Goal: Information Seeking & Learning: Learn about a topic

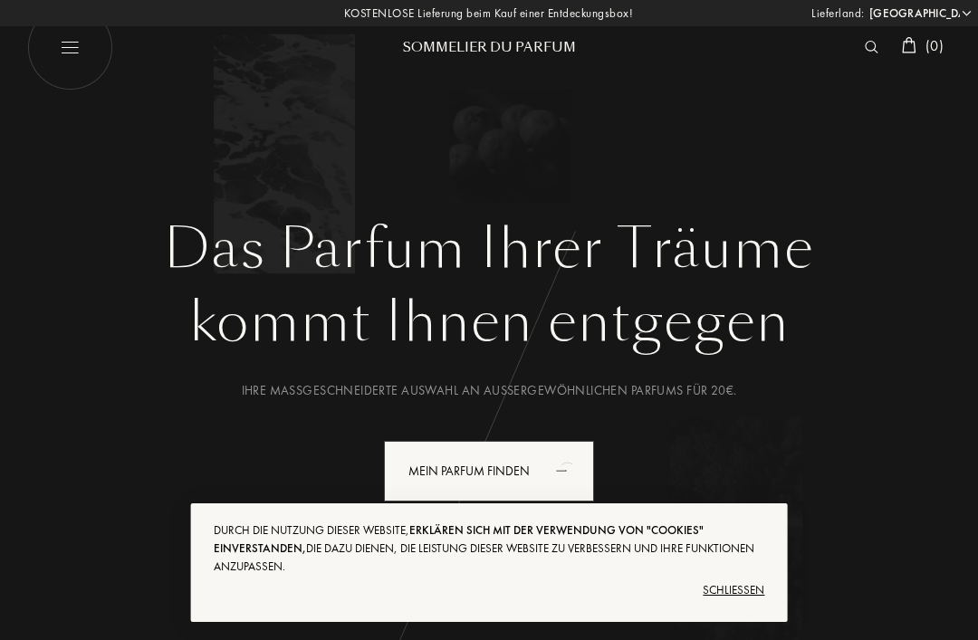
select select "DE"
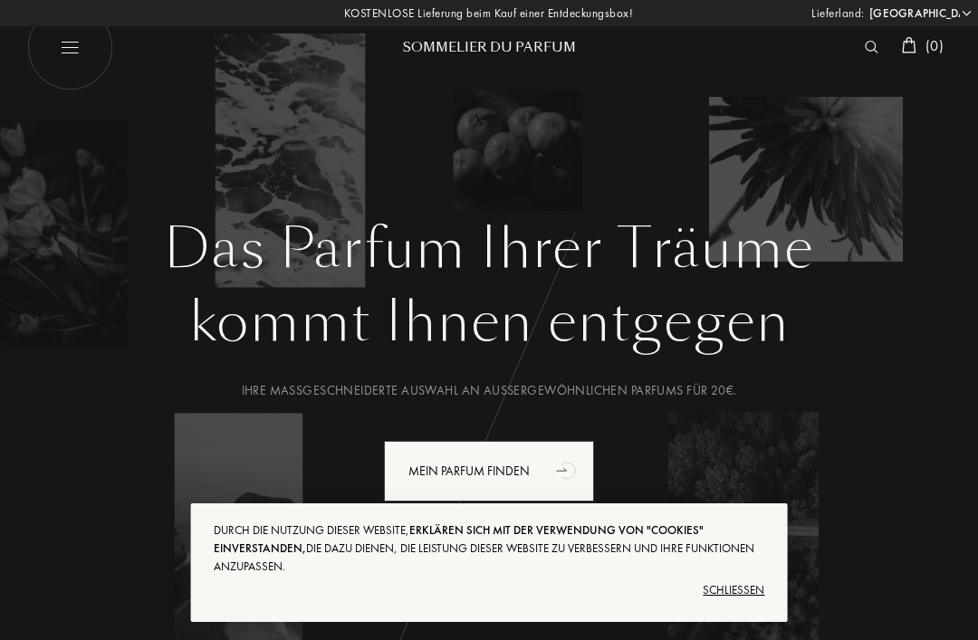
click at [751, 588] on div "Schließen" at bounding box center [489, 590] width 551 height 29
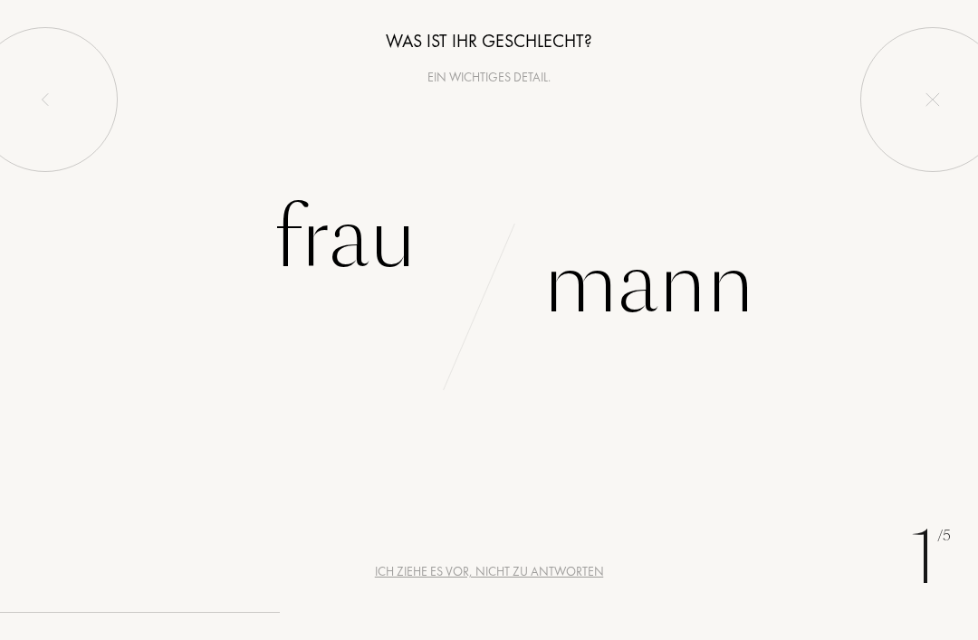
click at [393, 256] on div "Frau" at bounding box center [344, 238] width 143 height 122
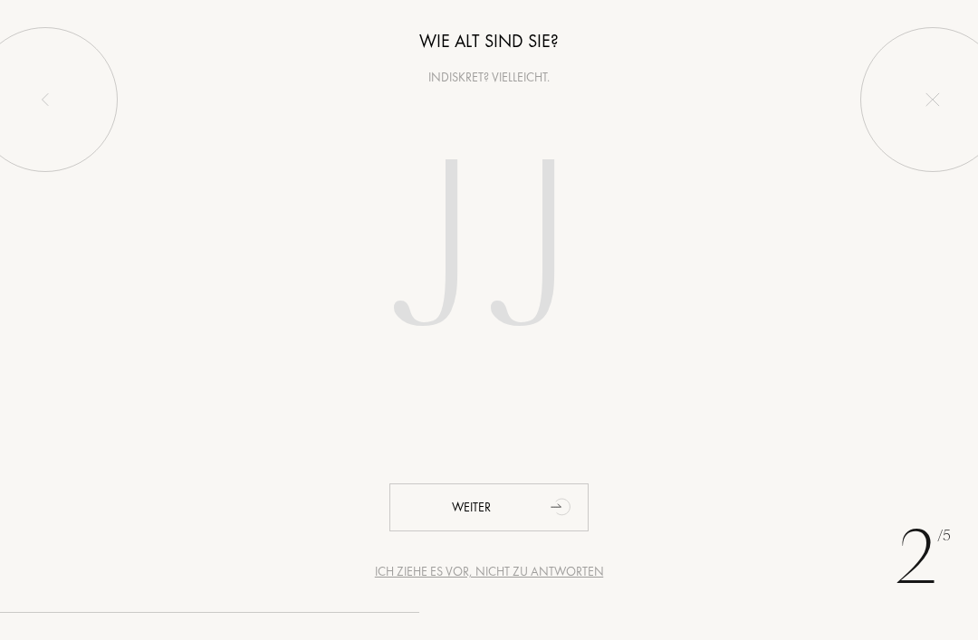
click at [549, 579] on div "Ich ziehe es vor, nicht zu antworten" at bounding box center [489, 571] width 229 height 19
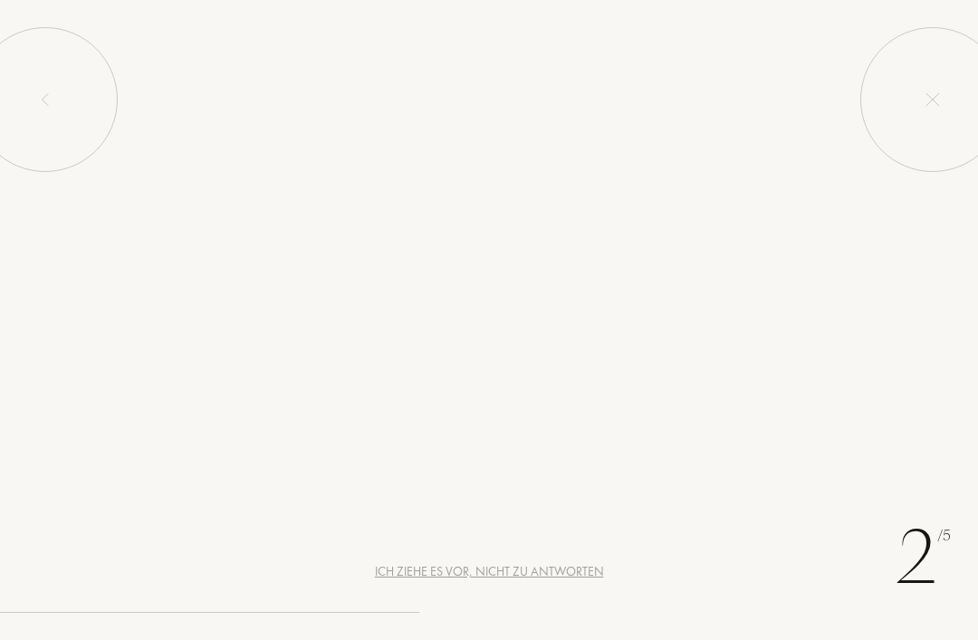
click at [492, 503] on div "Weiter" at bounding box center [488, 508] width 199 height 48
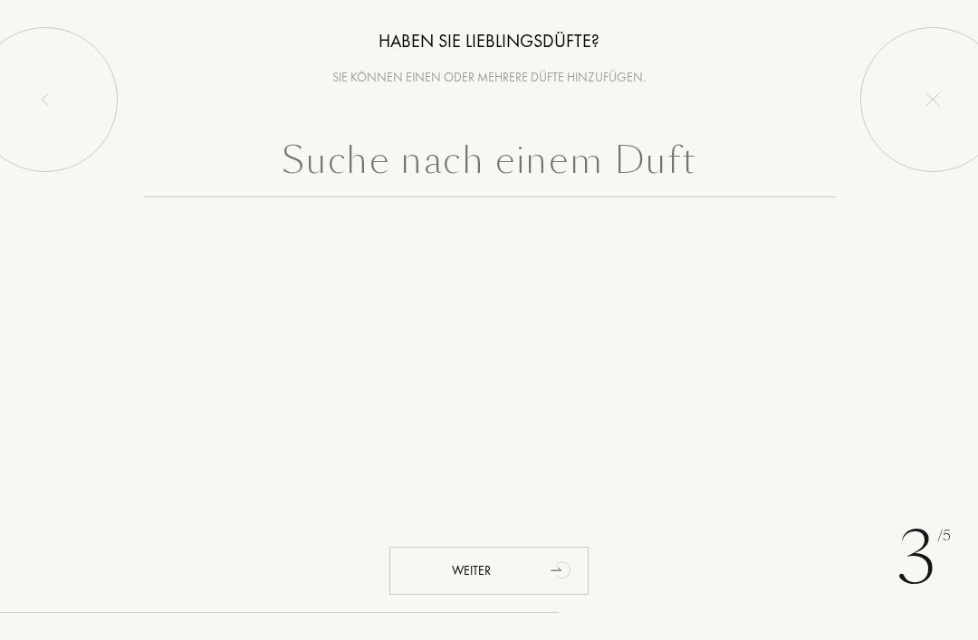
click at [396, 173] on input "text" at bounding box center [489, 164] width 693 height 65
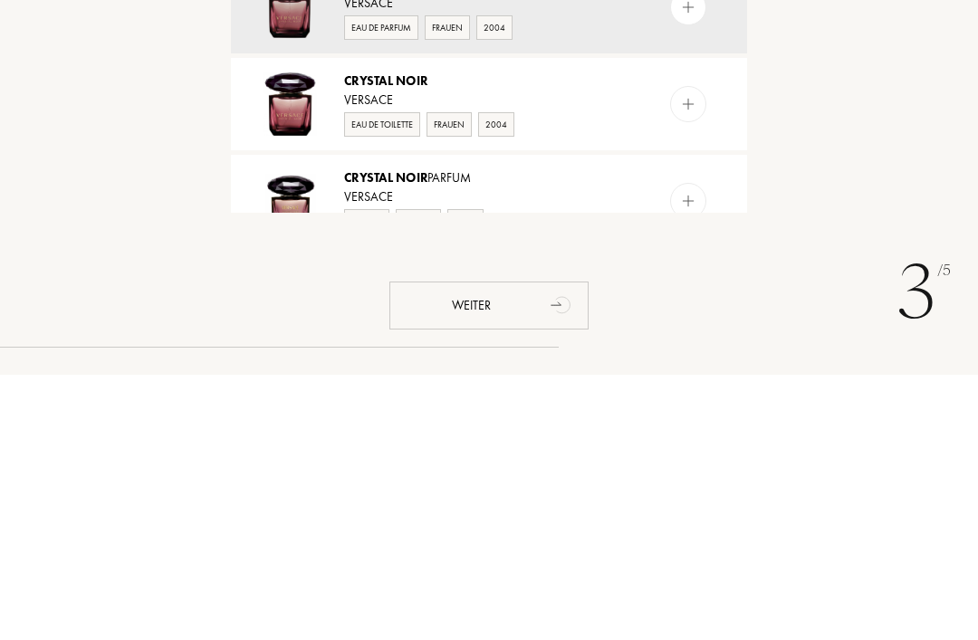
type input "Crystal noir"
click at [299, 338] on img at bounding box center [289, 369] width 63 height 63
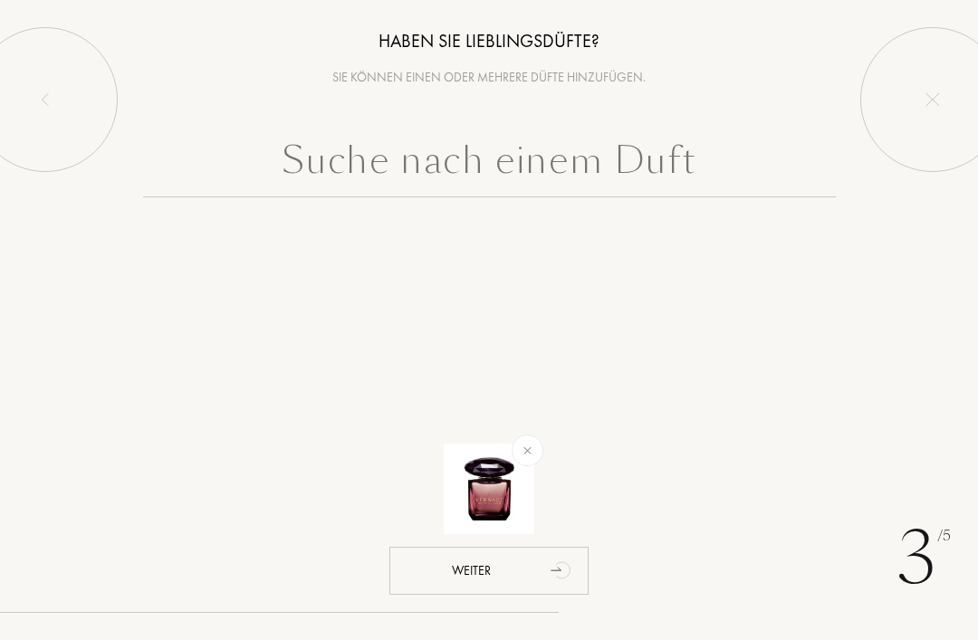
click at [666, 162] on input "text" at bounding box center [489, 164] width 693 height 65
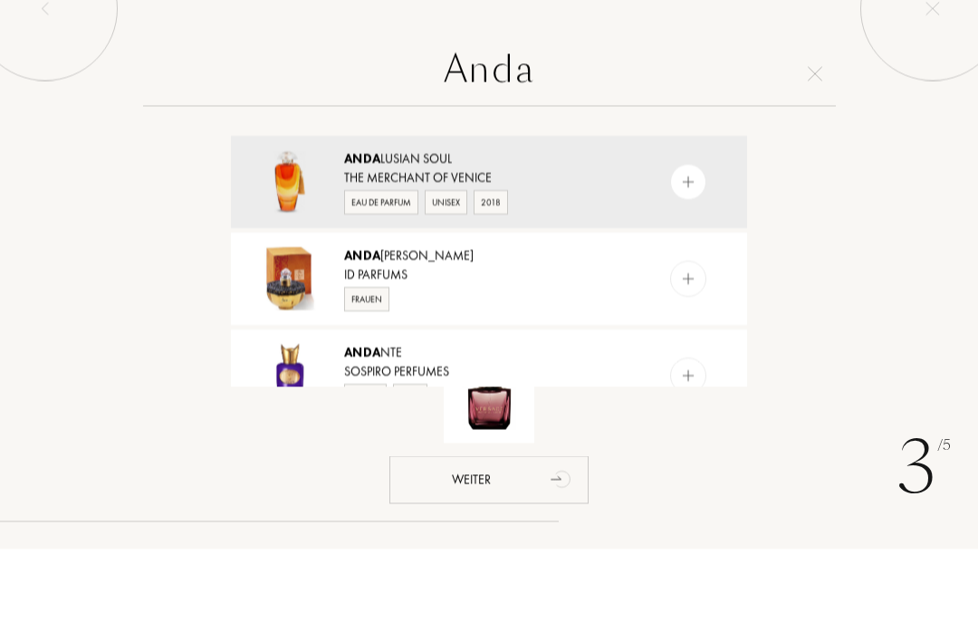
type input "Anda"
click at [293, 241] on img at bounding box center [289, 272] width 63 height 63
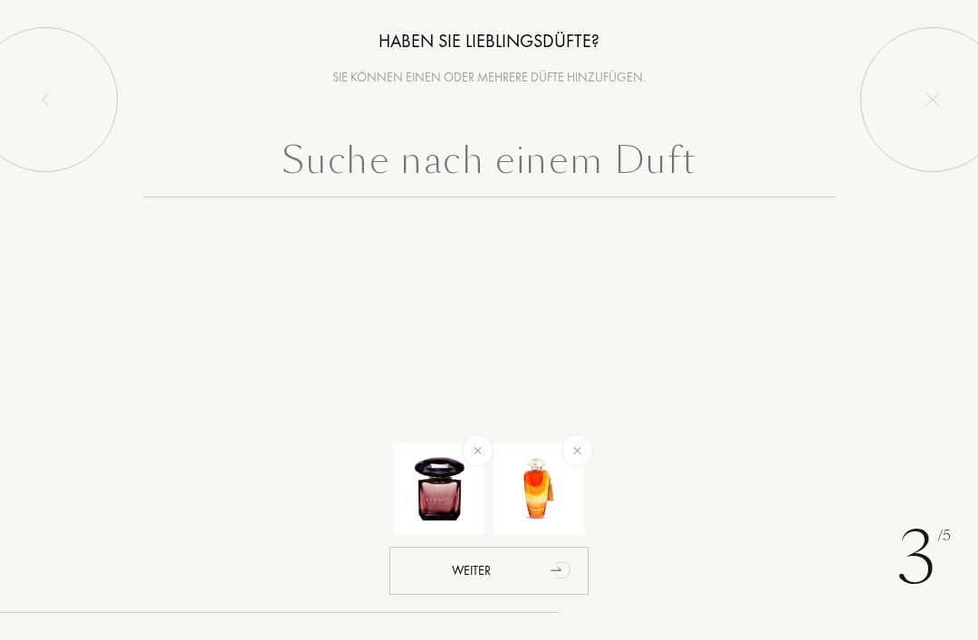
click at [505, 164] on input "text" at bounding box center [489, 164] width 693 height 65
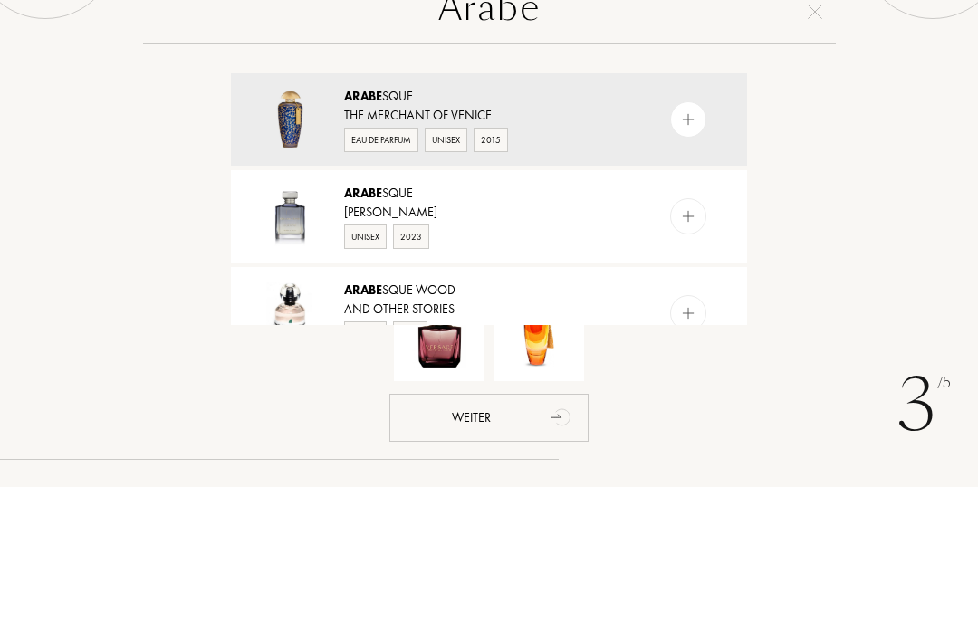
type input "Arabe"
click at [370, 241] on span "Arabe" at bounding box center [363, 249] width 38 height 16
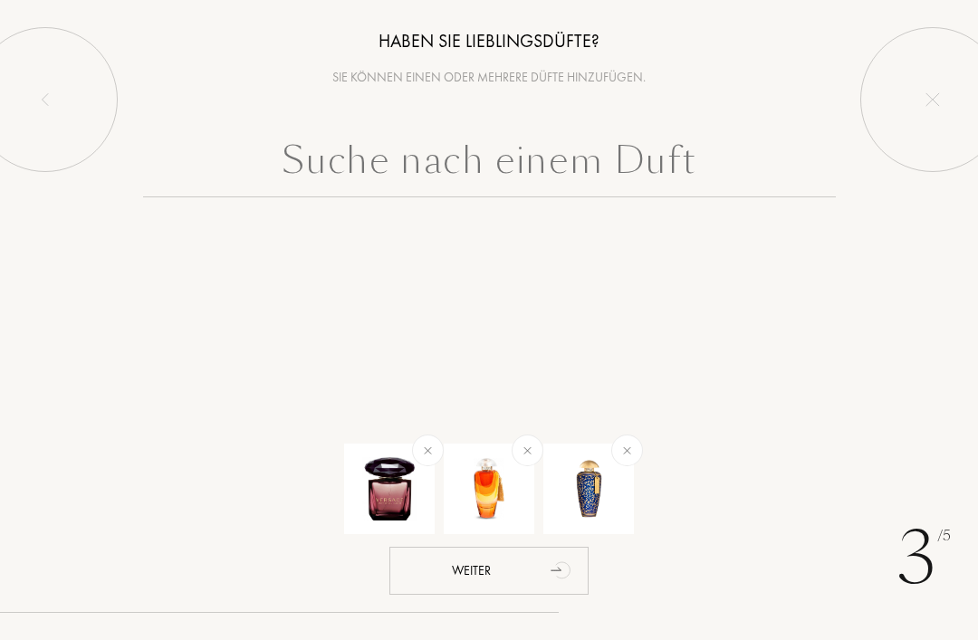
click at [557, 160] on input "text" at bounding box center [489, 164] width 693 height 65
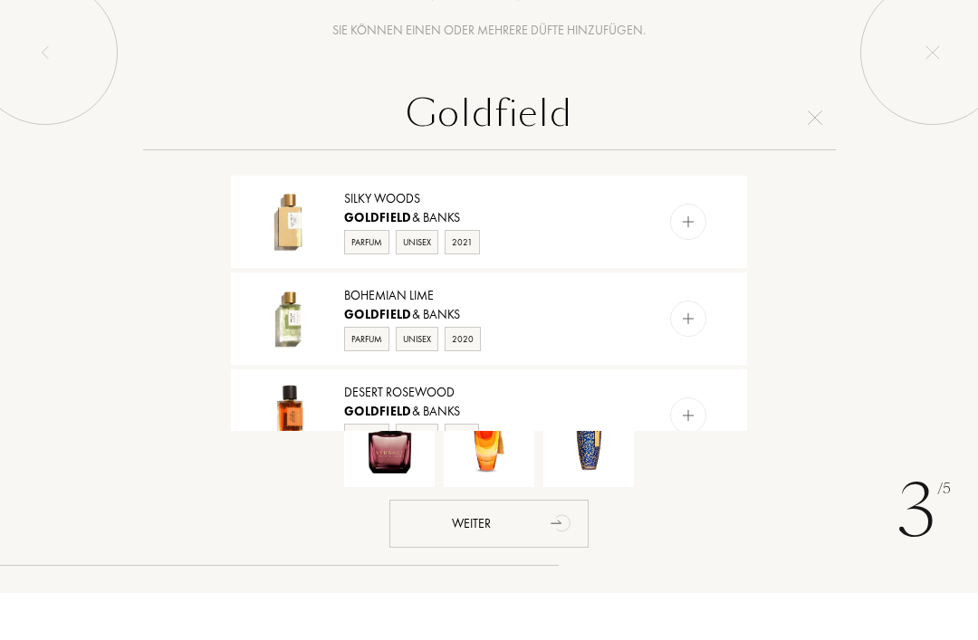
scroll to position [101, 0]
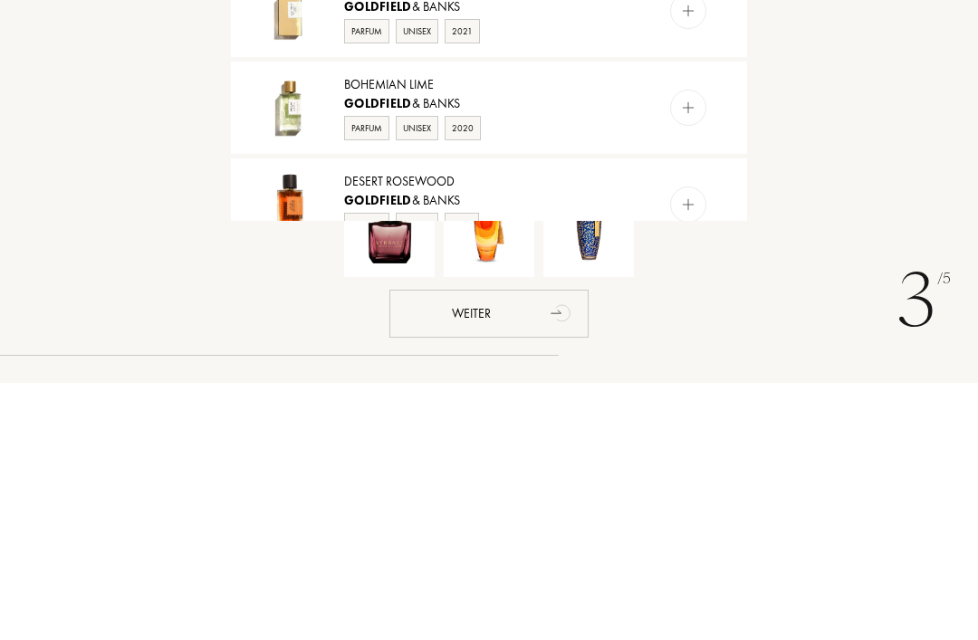
type input "Goldfield"
click at [300, 430] on img at bounding box center [289, 461] width 63 height 63
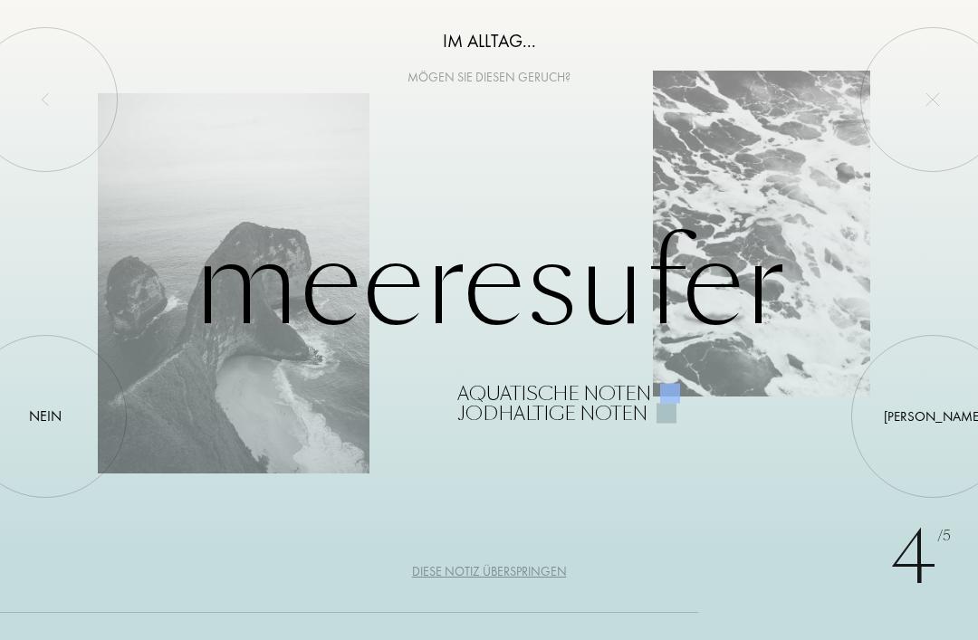
click at [55, 409] on div "Nein" at bounding box center [45, 417] width 33 height 22
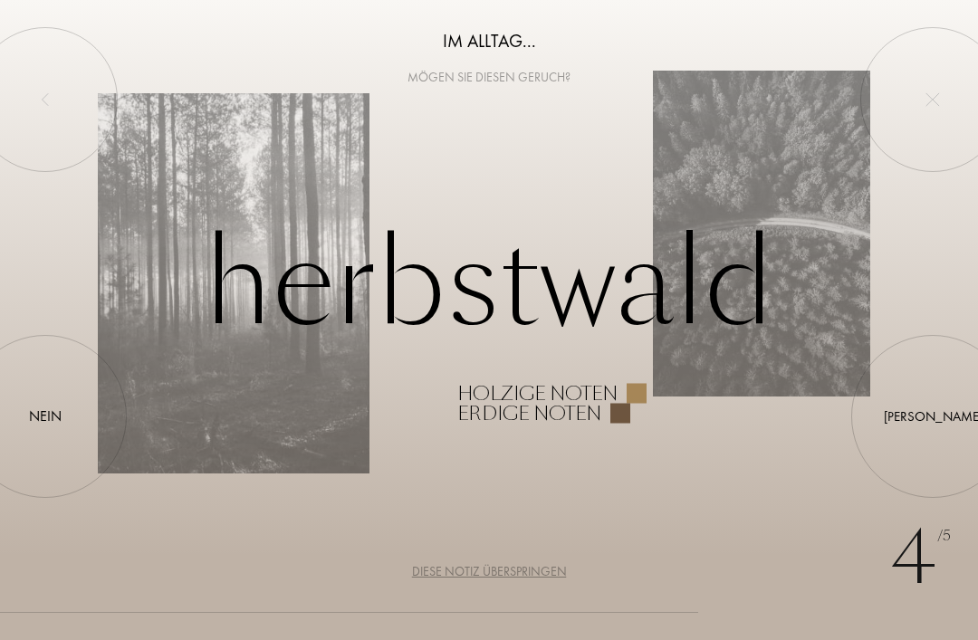
click at [45, 417] on div at bounding box center [45, 417] width 0 height 0
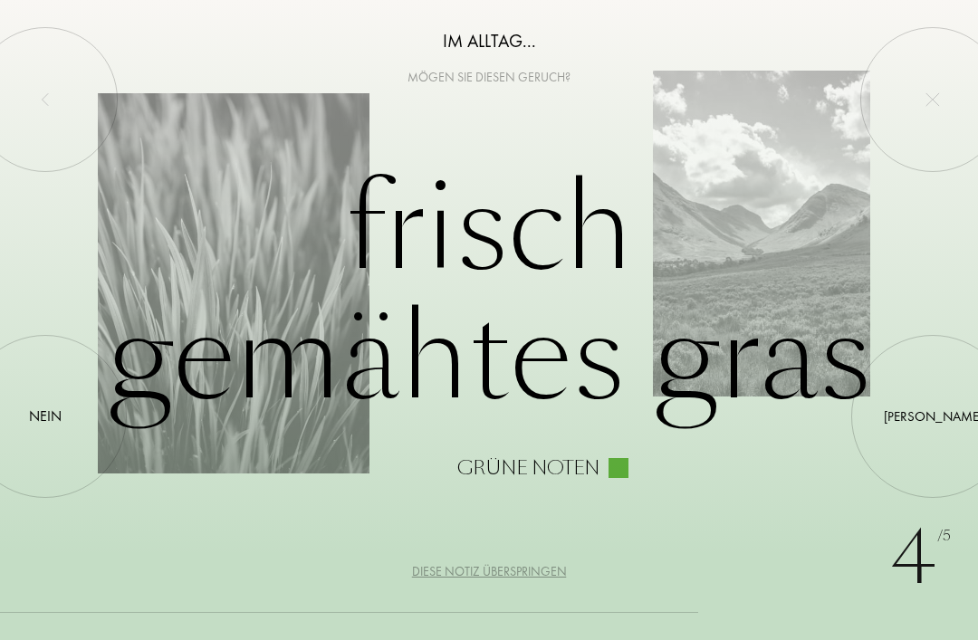
click at [933, 417] on div at bounding box center [933, 417] width 0 height 0
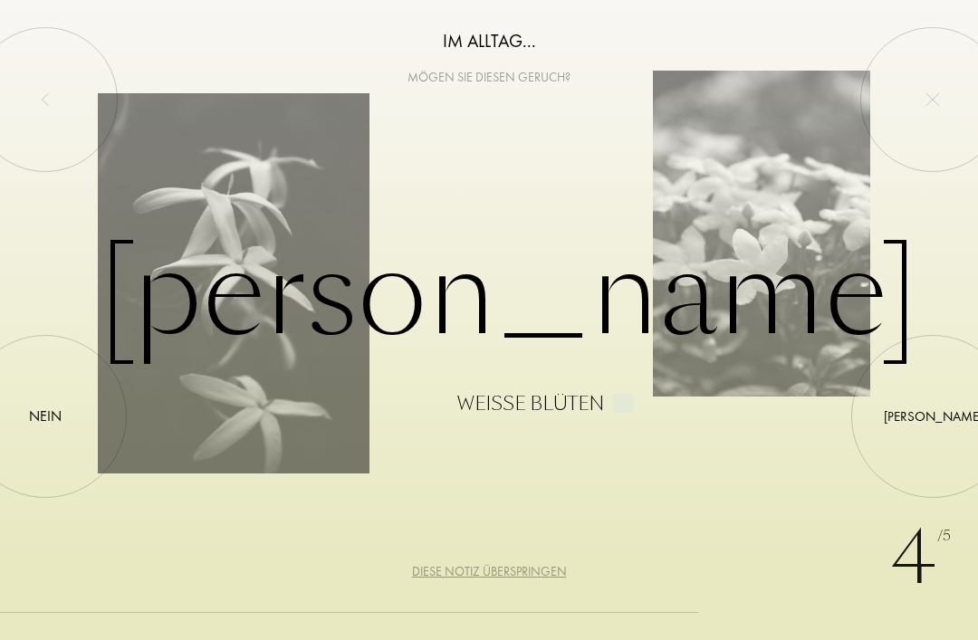
click at [933, 417] on div at bounding box center [933, 417] width 0 height 0
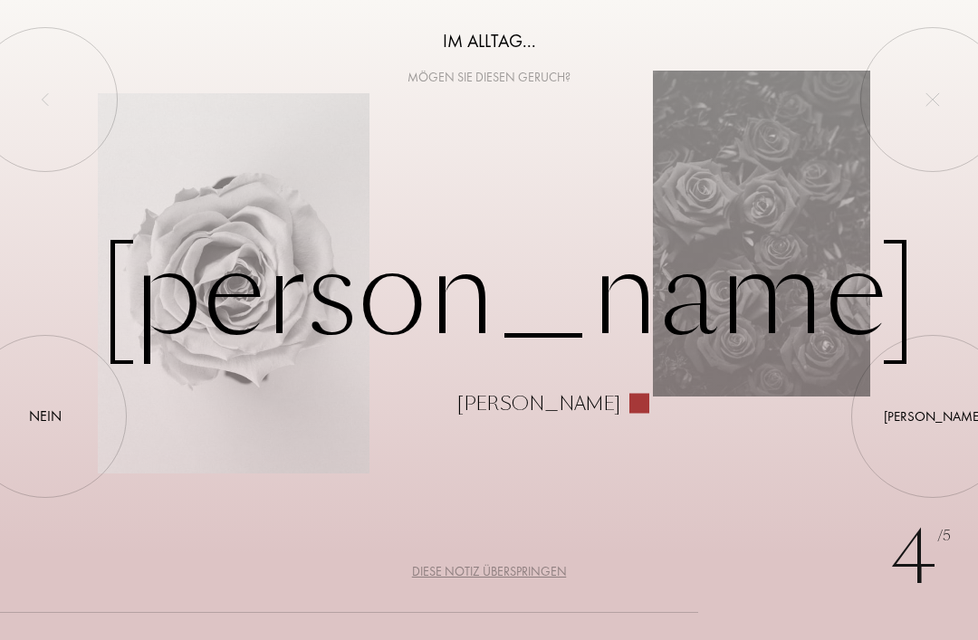
click at [935, 414] on div "Ja" at bounding box center [933, 416] width 99 height 21
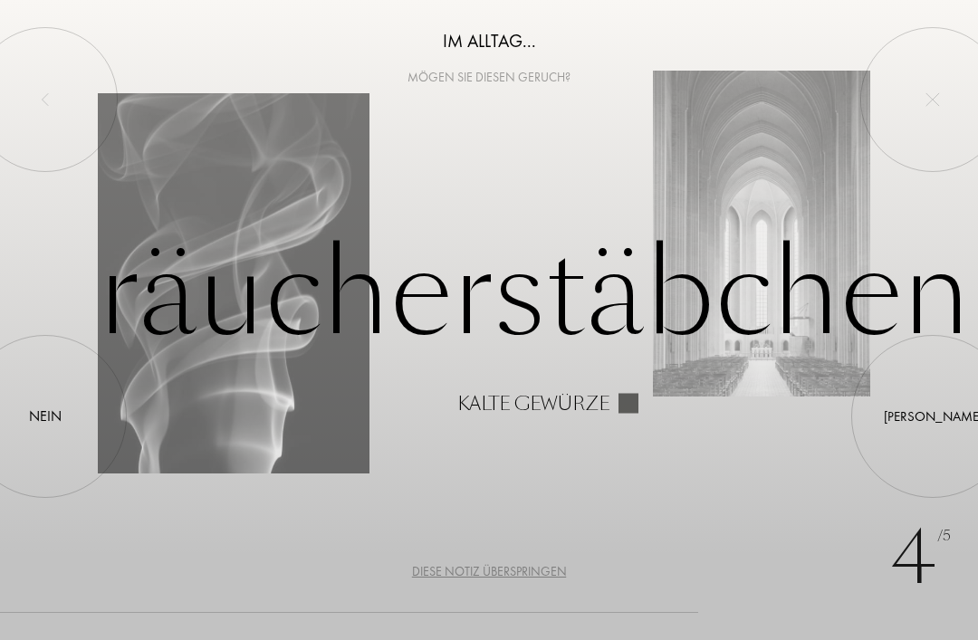
click at [45, 417] on div at bounding box center [45, 417] width 0 height 0
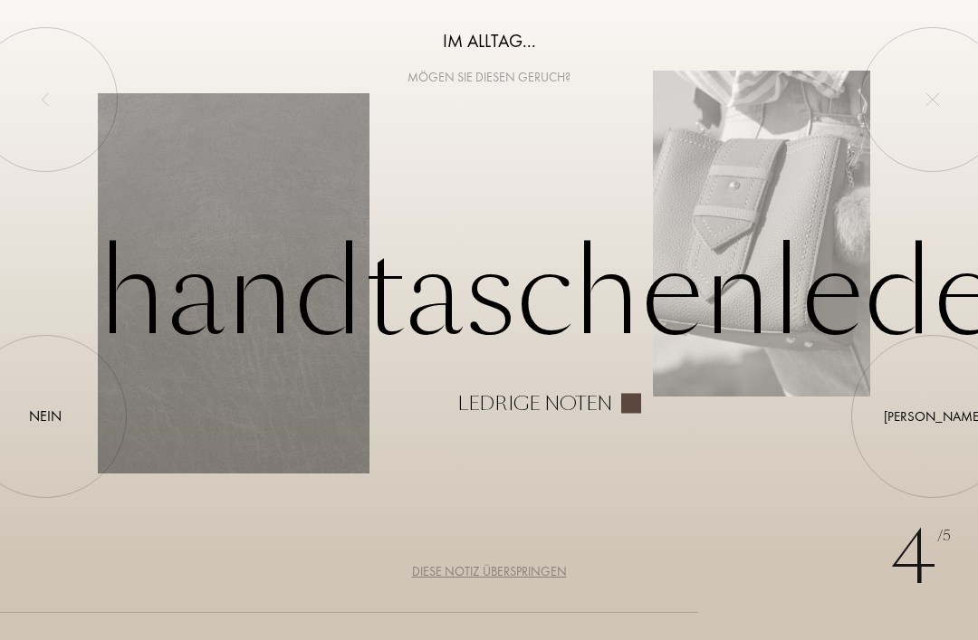
click at [45, 417] on div at bounding box center [45, 417] width 0 height 0
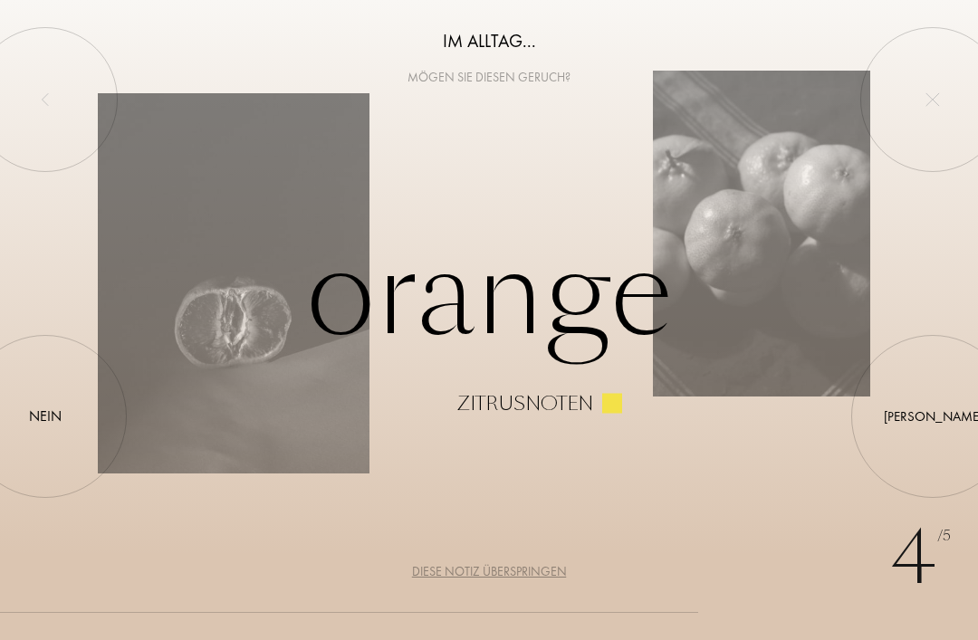
click at [938, 415] on div "Ja" at bounding box center [933, 416] width 99 height 21
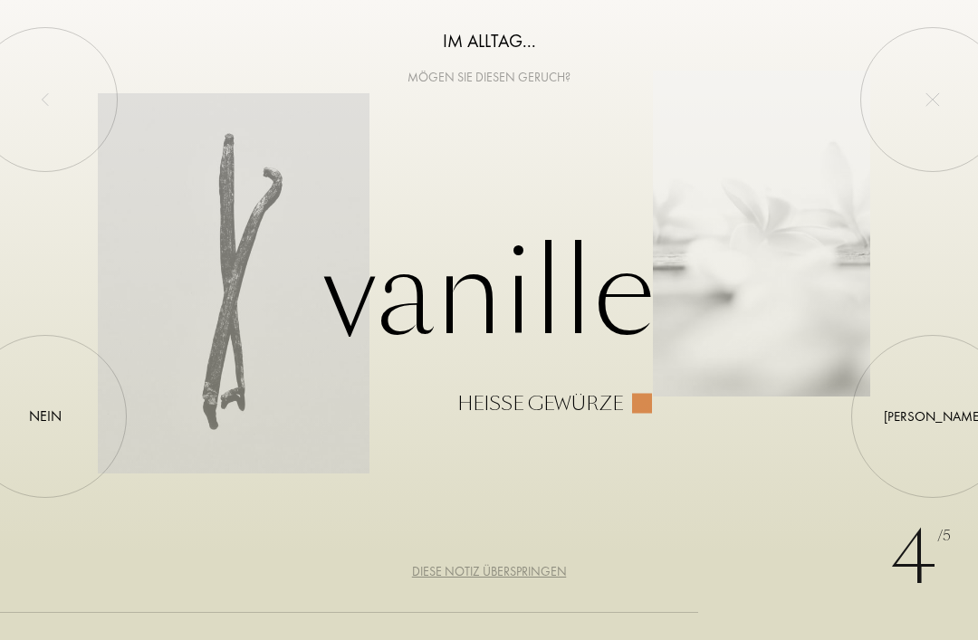
click at [933, 417] on div at bounding box center [933, 417] width 0 height 0
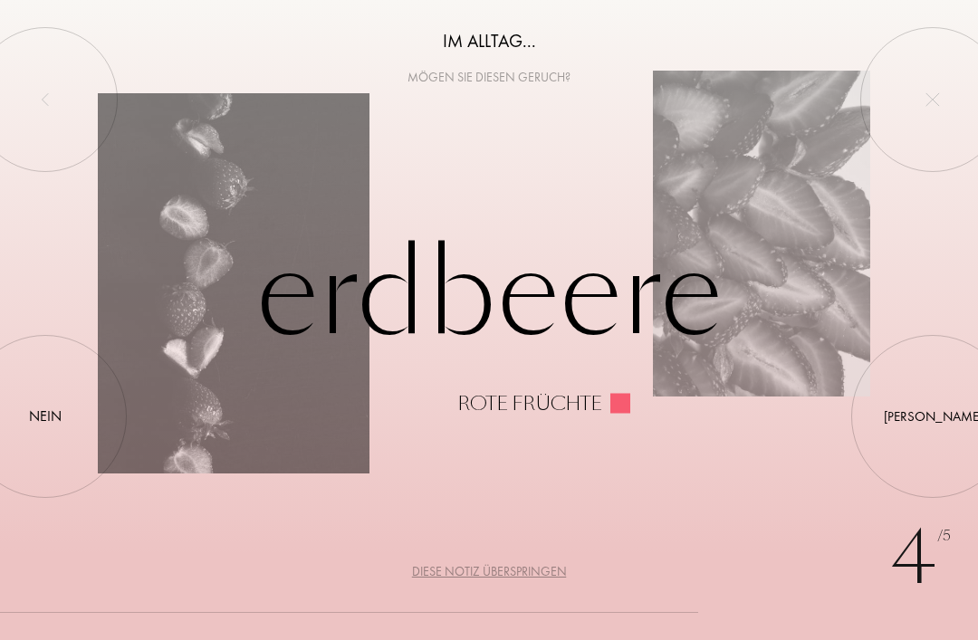
click at [935, 412] on div "Ja" at bounding box center [933, 416] width 99 height 21
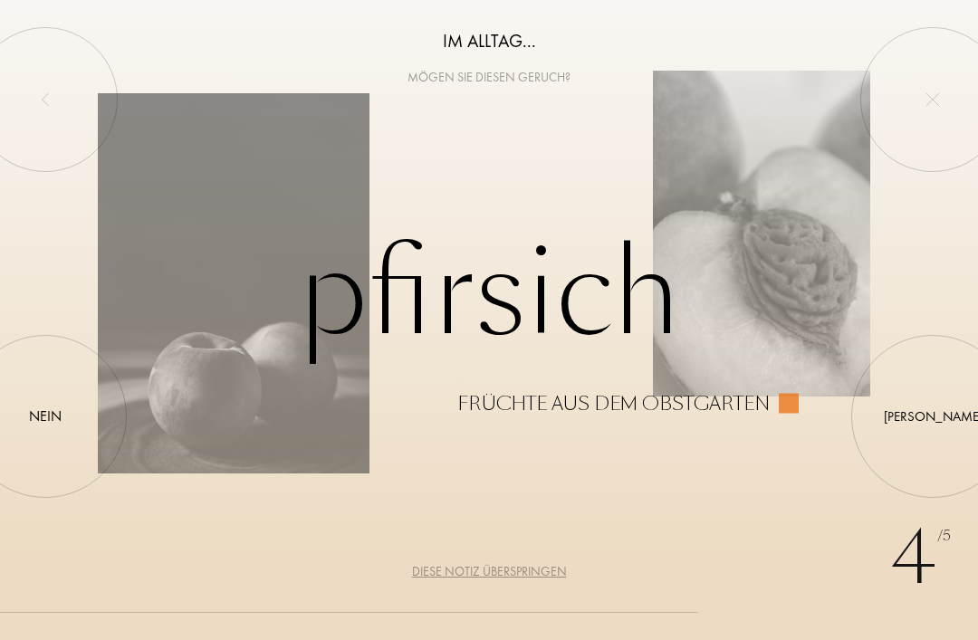
click at [933, 417] on div at bounding box center [933, 417] width 0 height 0
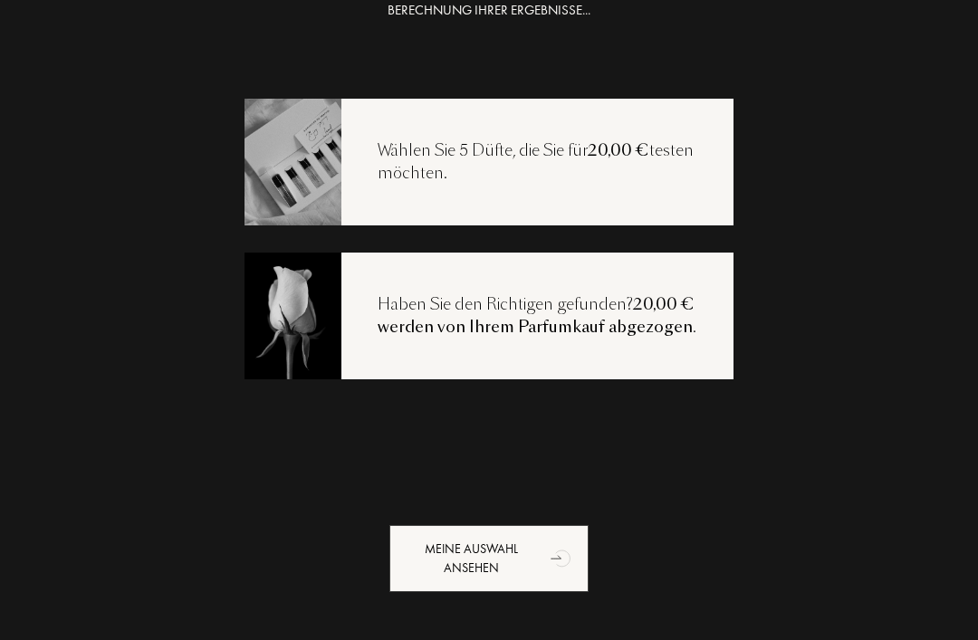
scroll to position [36, 0]
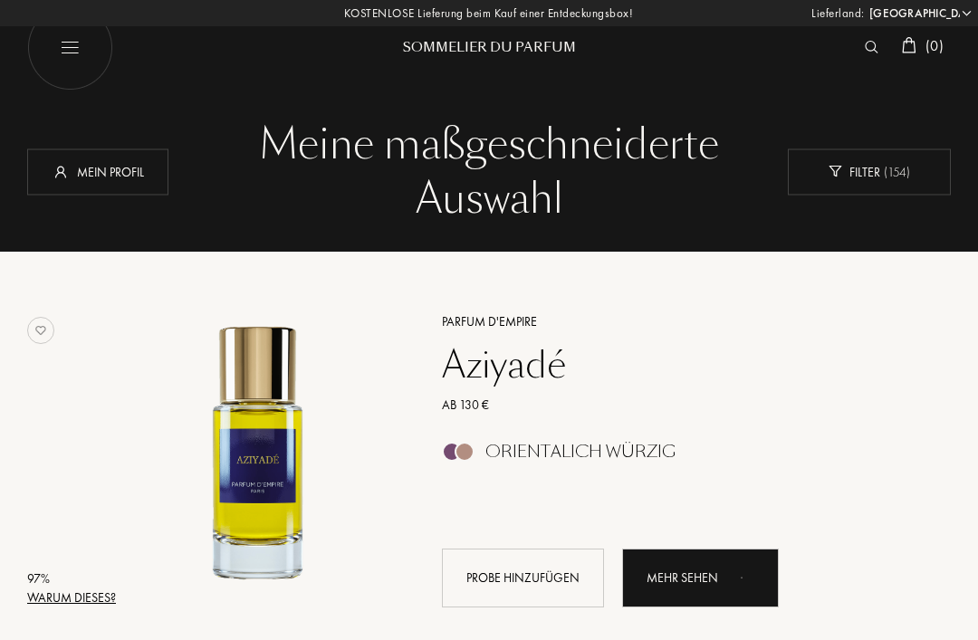
select select "DE"
click at [103, 603] on div "Warum dieses?" at bounding box center [71, 598] width 89 height 19
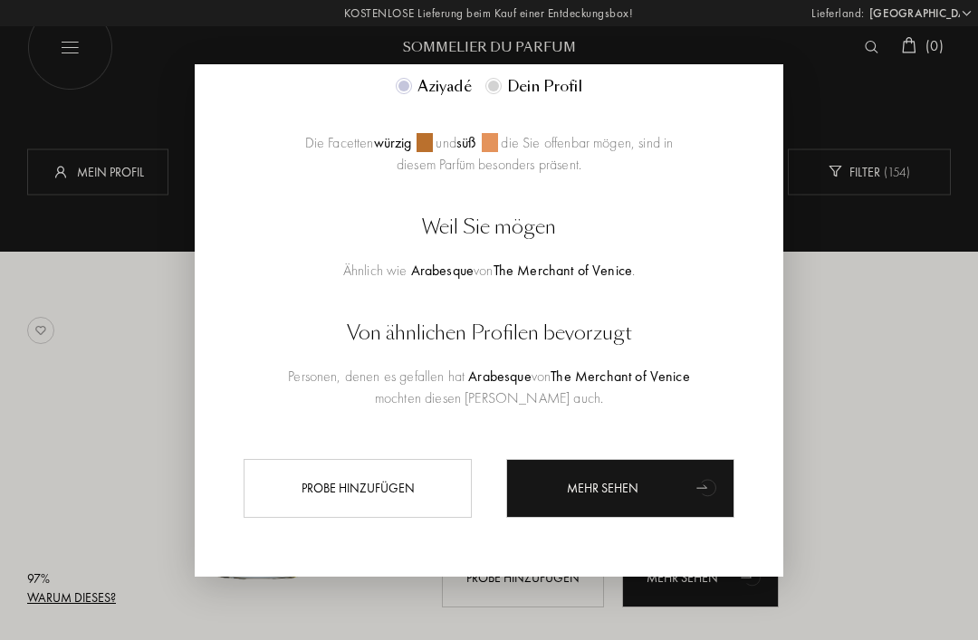
scroll to position [573, 0]
click at [842, 341] on div at bounding box center [489, 320] width 978 height 640
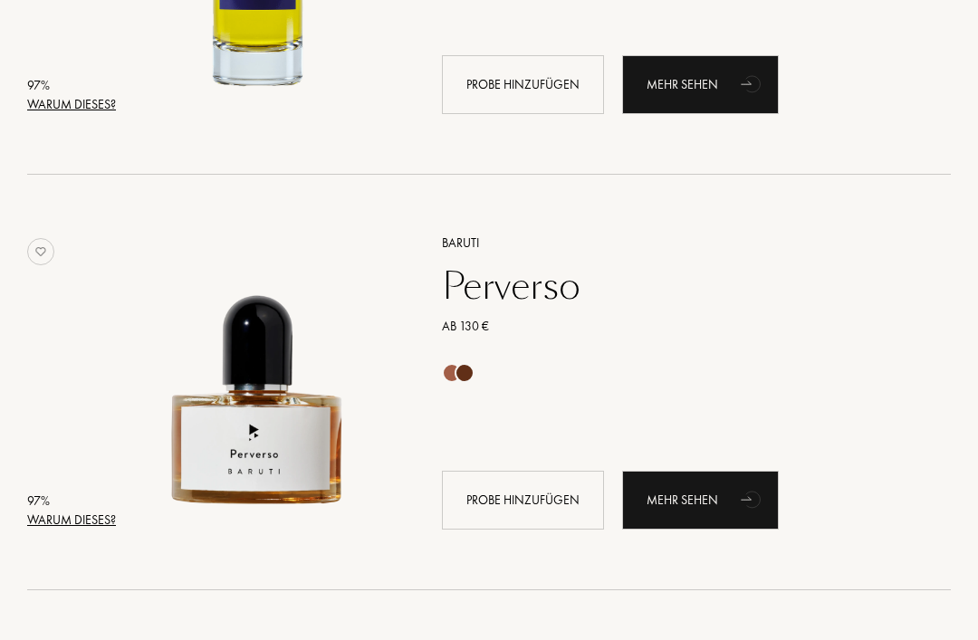
scroll to position [494, 0]
click at [118, 514] on div at bounding box center [258, 380] width 284 height 339
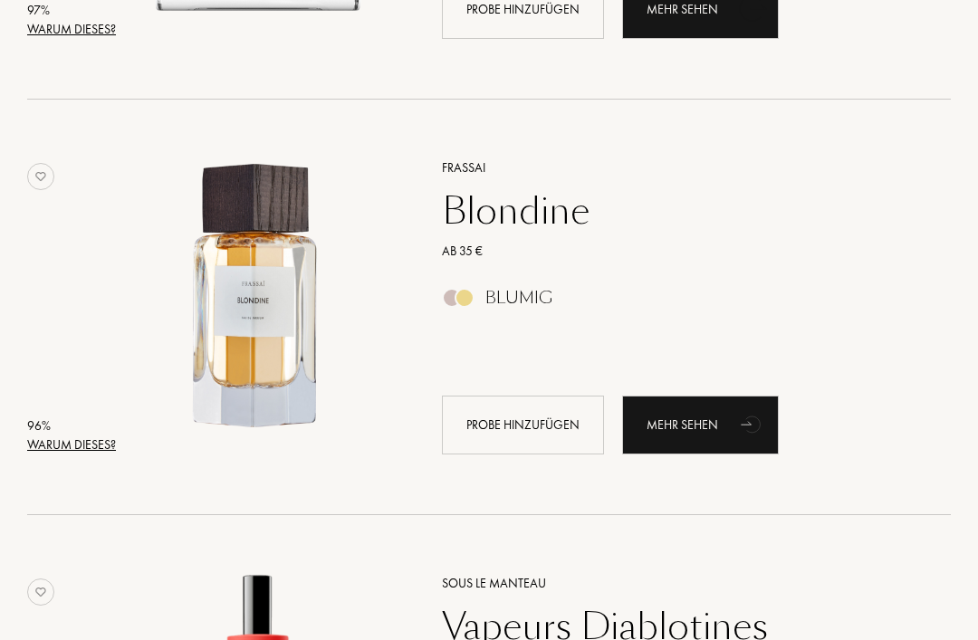
scroll to position [1399, 0]
click at [729, 419] on div "Mehr sehen" at bounding box center [700, 425] width 157 height 59
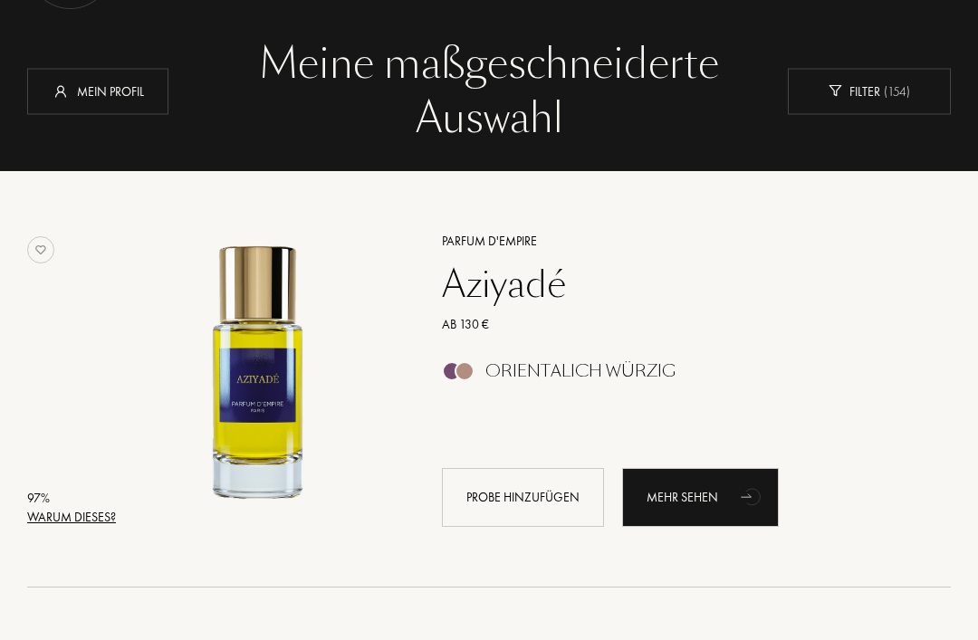
scroll to position [0, 0]
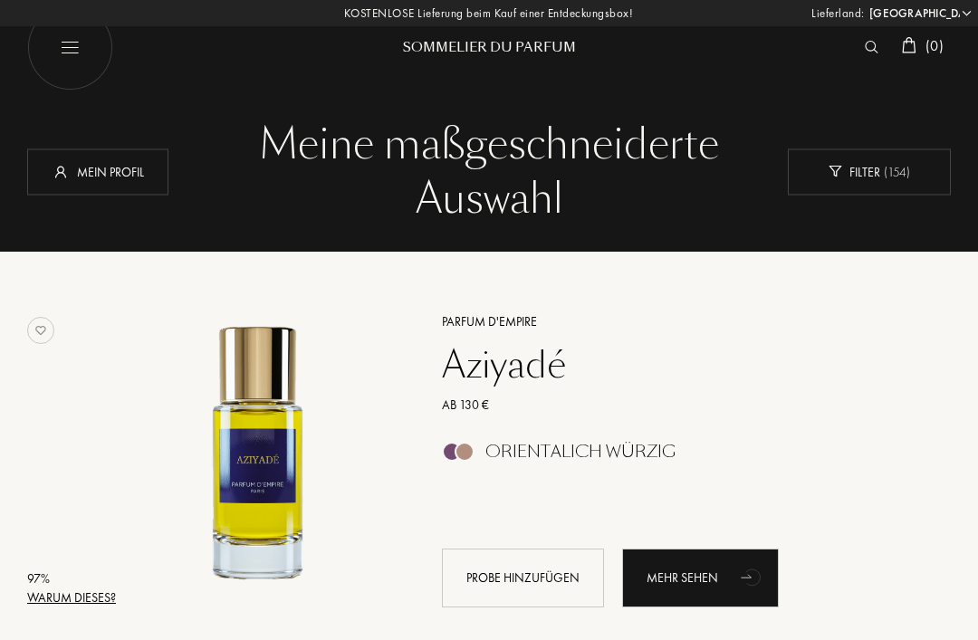
click at [71, 55] on img at bounding box center [70, 48] width 86 height 86
select select "DE"
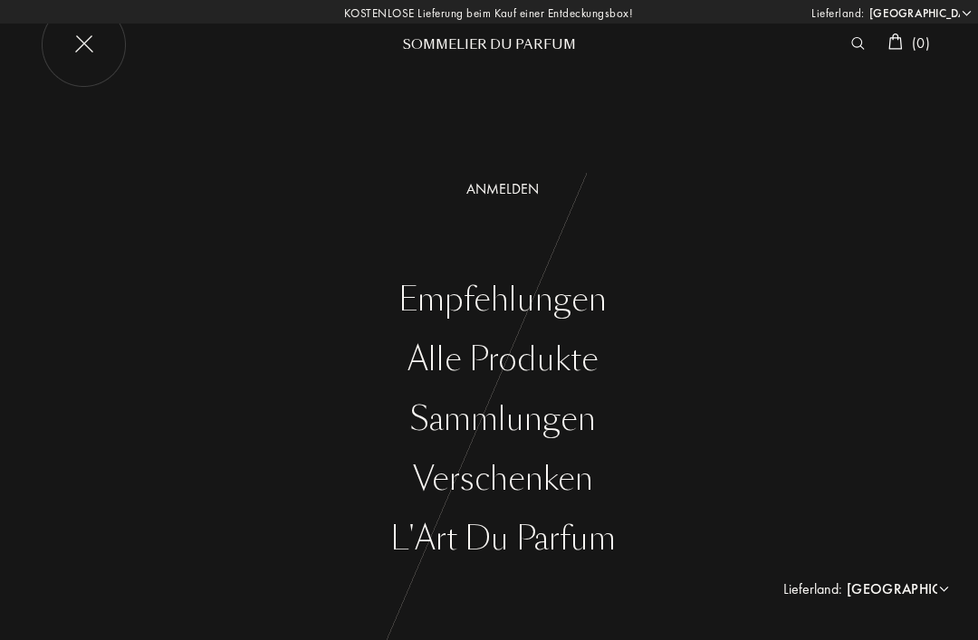
click at [567, 363] on div "Alle Produkte" at bounding box center [502, 359] width 951 height 37
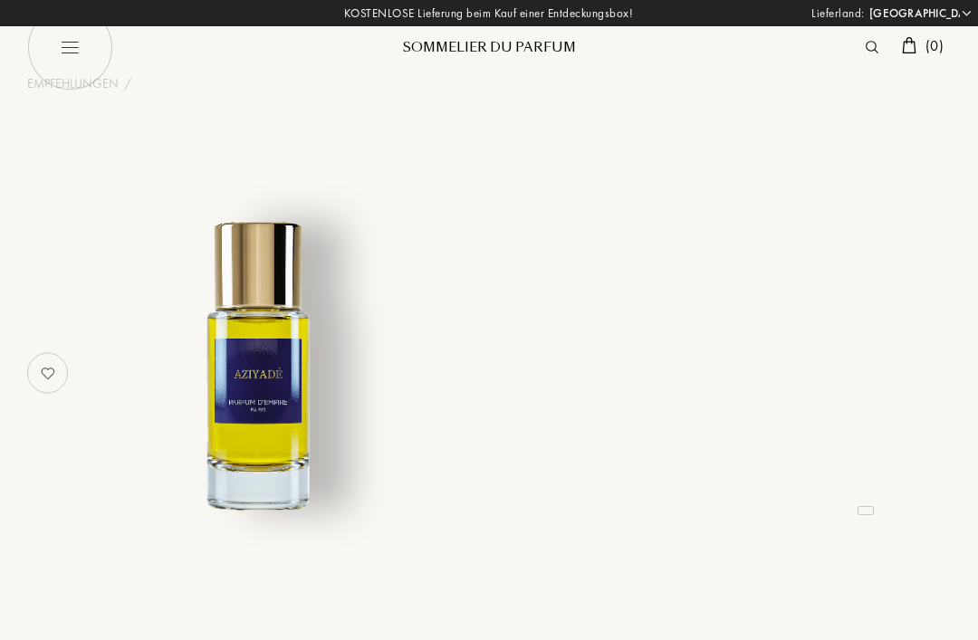
select select "DE"
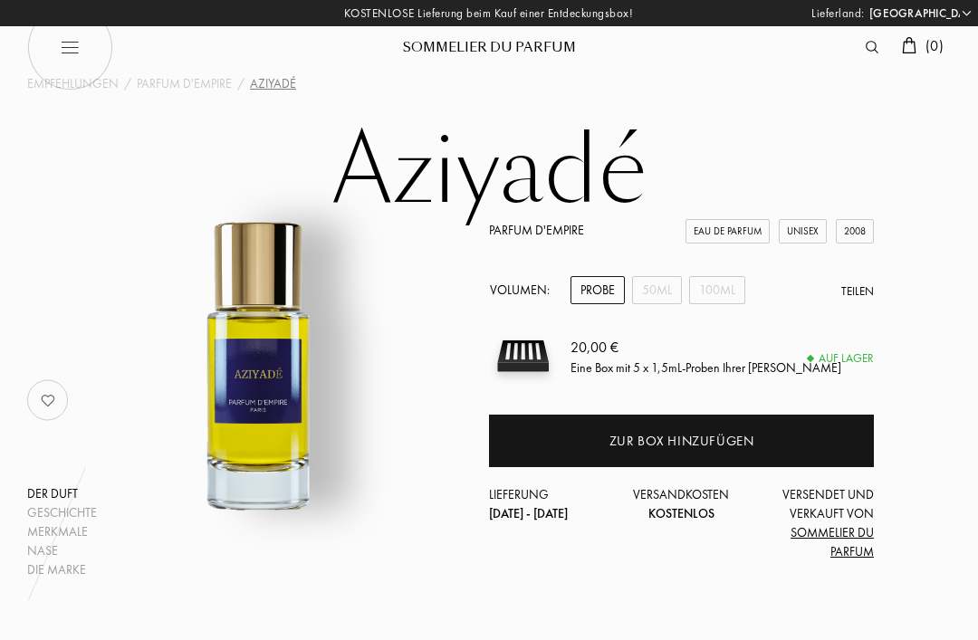
click at [664, 293] on div "50mL" at bounding box center [657, 290] width 50 height 28
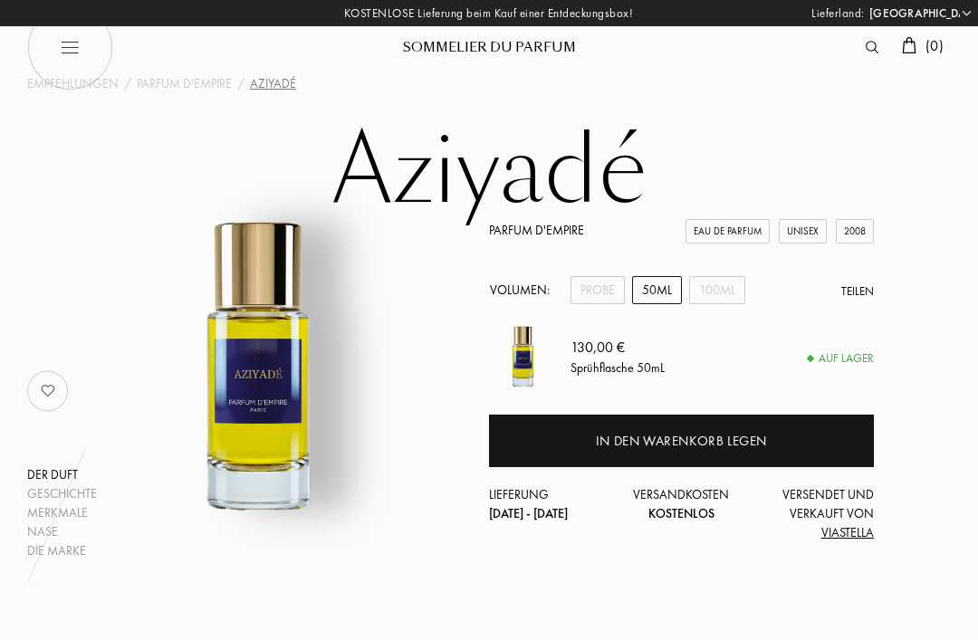
click at [727, 294] on div "100mL" at bounding box center [717, 290] width 56 height 28
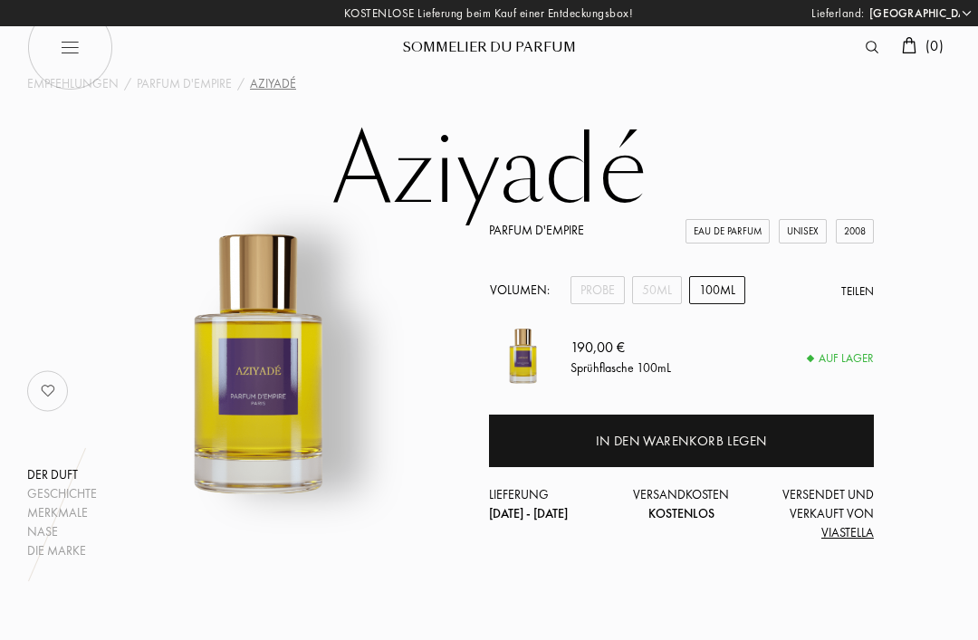
click at [609, 295] on div "Probe" at bounding box center [598, 290] width 54 height 28
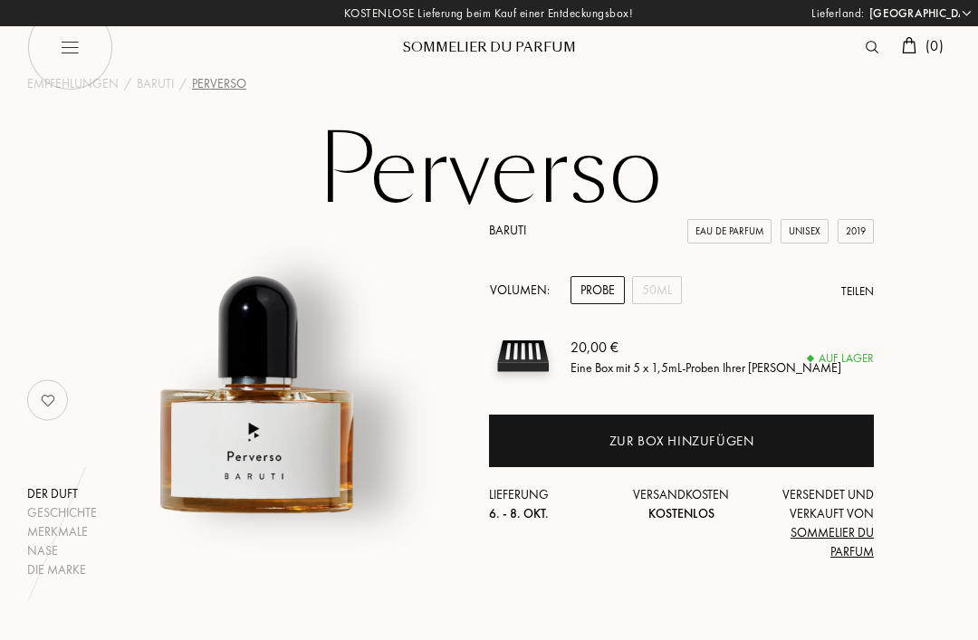
select select "DE"
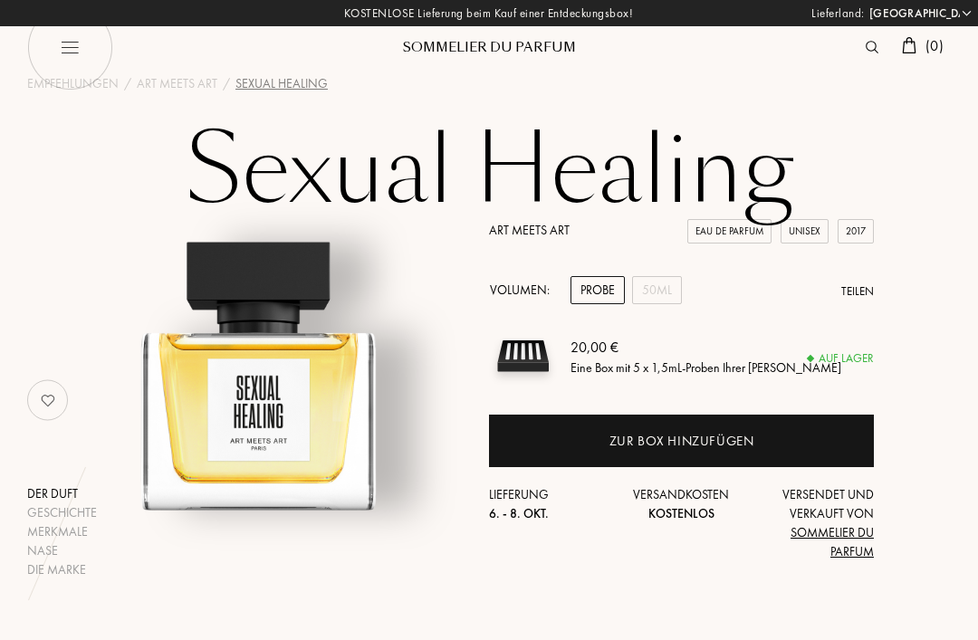
select select "DE"
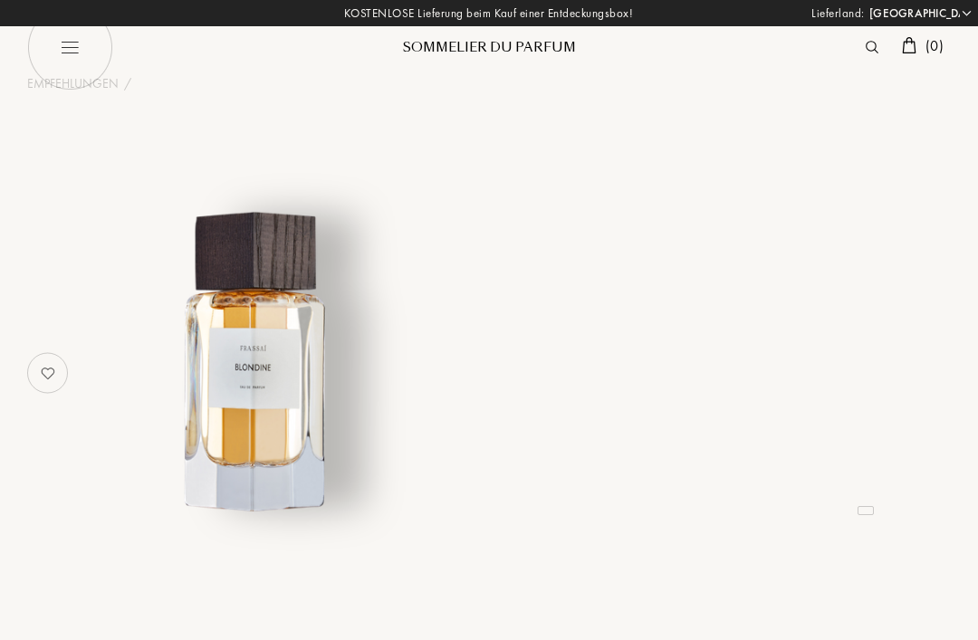
select select "DE"
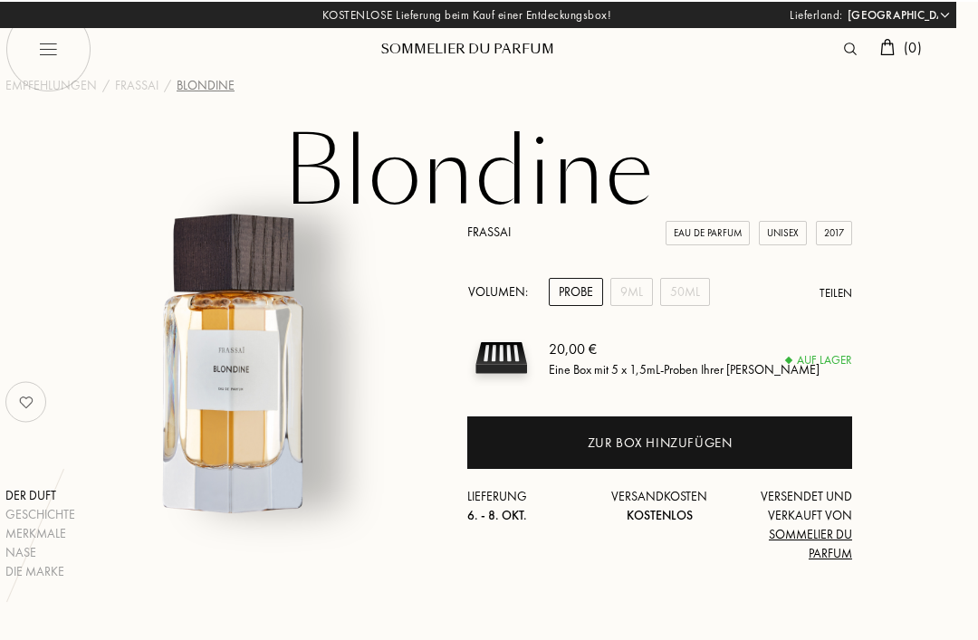
scroll to position [0, 23]
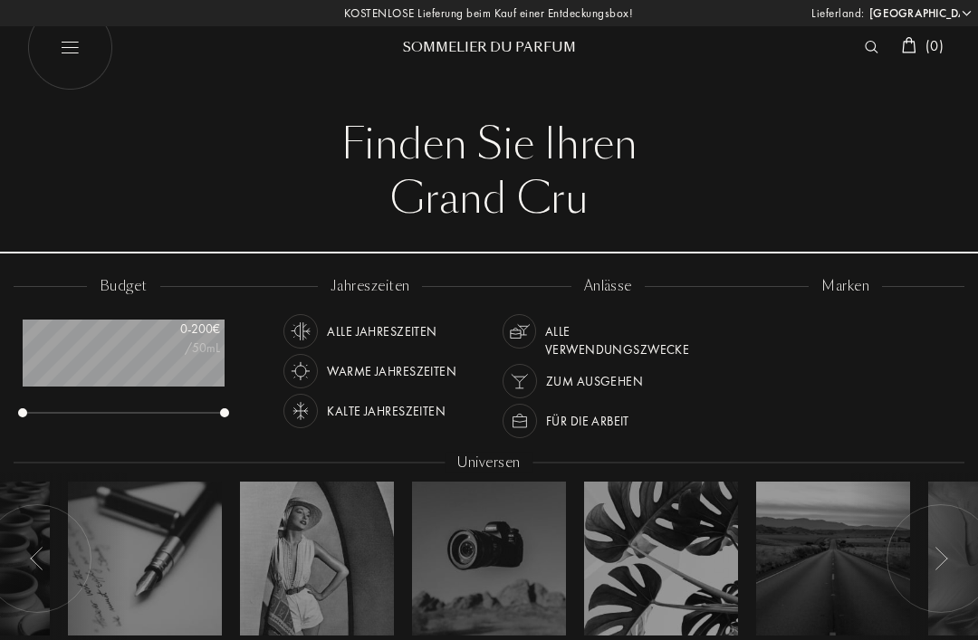
select select "DE"
click at [867, 324] on div "Goldfield & Banks" at bounding box center [824, 330] width 117 height 24
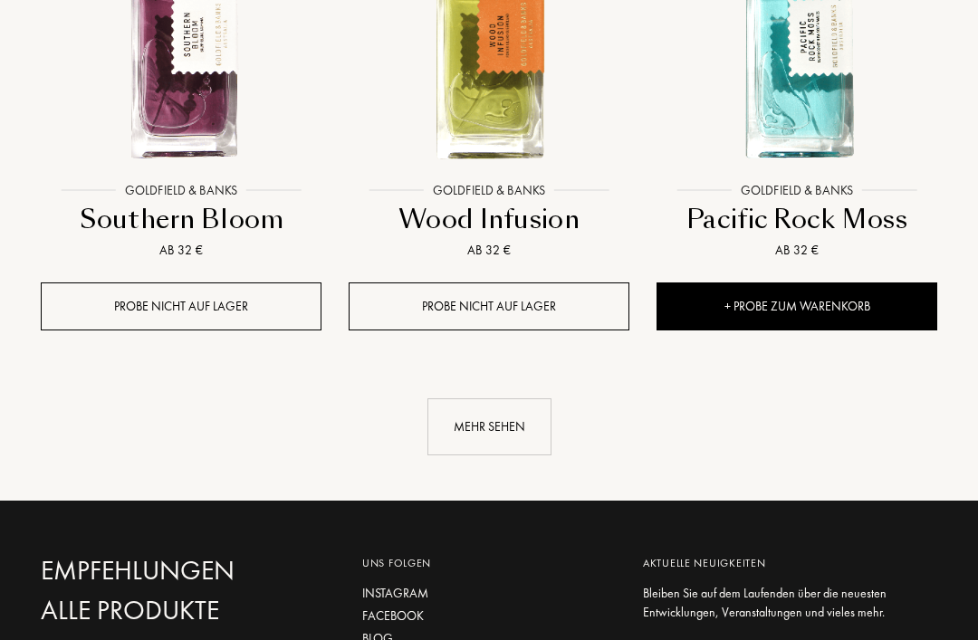
scroll to position [2373, 0]
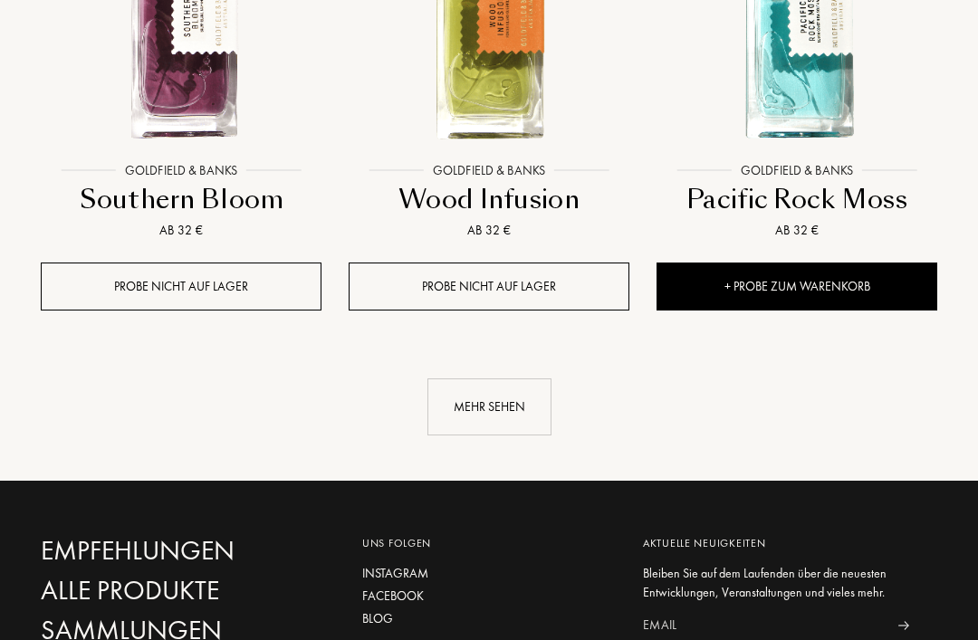
click at [520, 409] on div "Mehr sehen" at bounding box center [489, 407] width 124 height 57
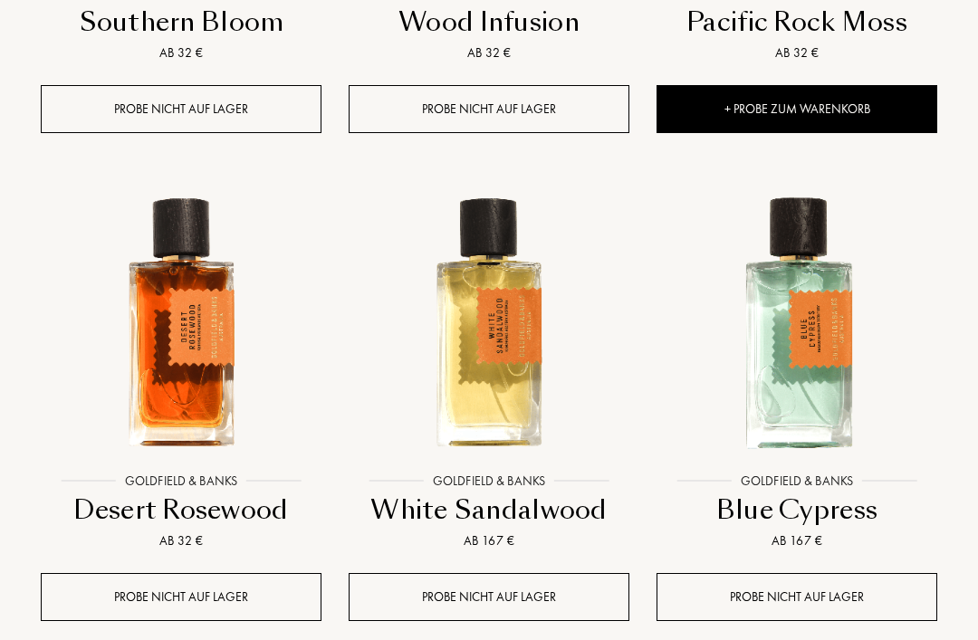
scroll to position [2546, 0]
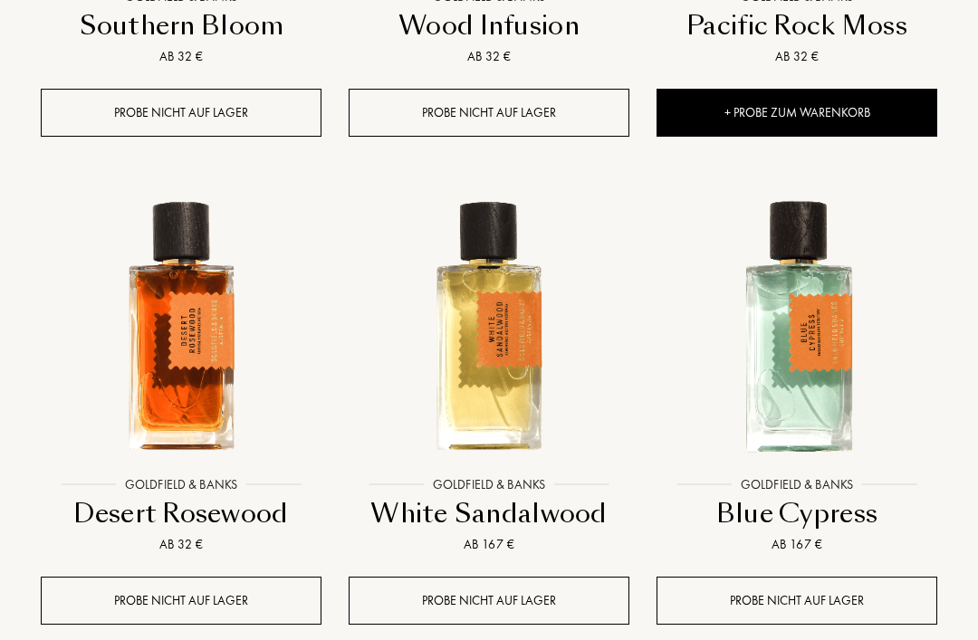
click at [216, 403] on img at bounding box center [181, 326] width 277 height 277
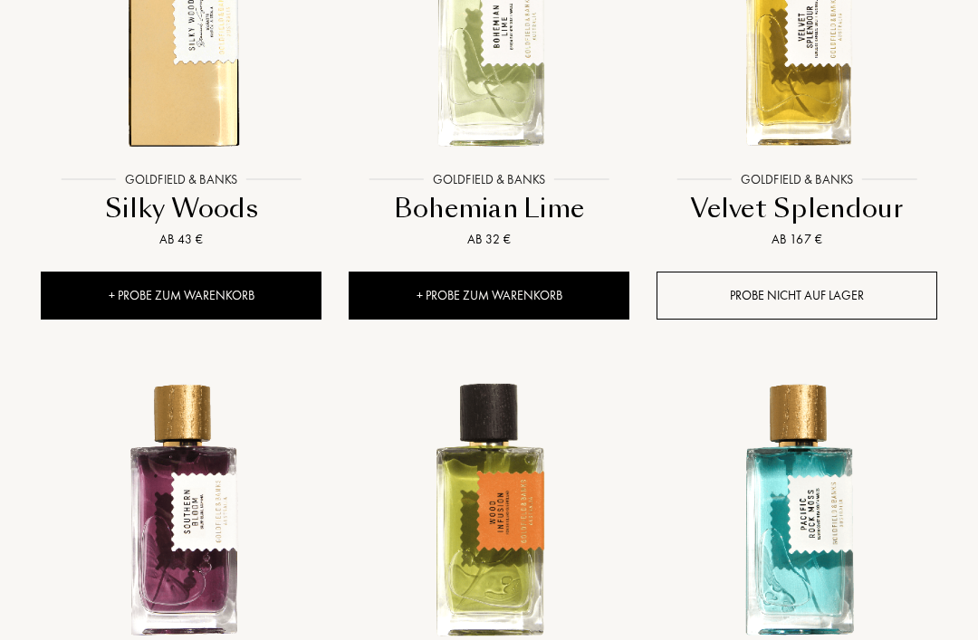
scroll to position [1875, 0]
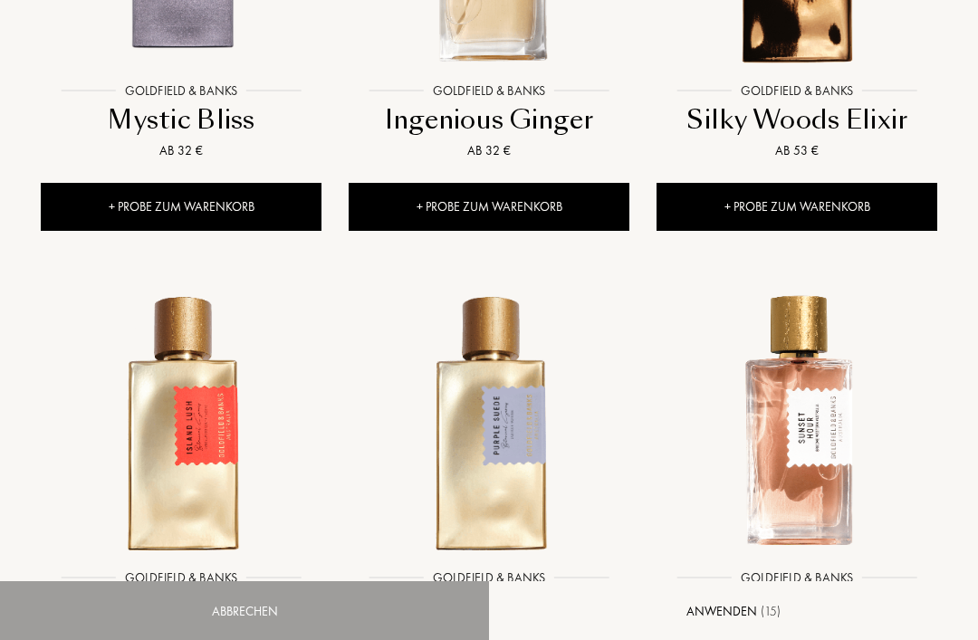
select select "DE"
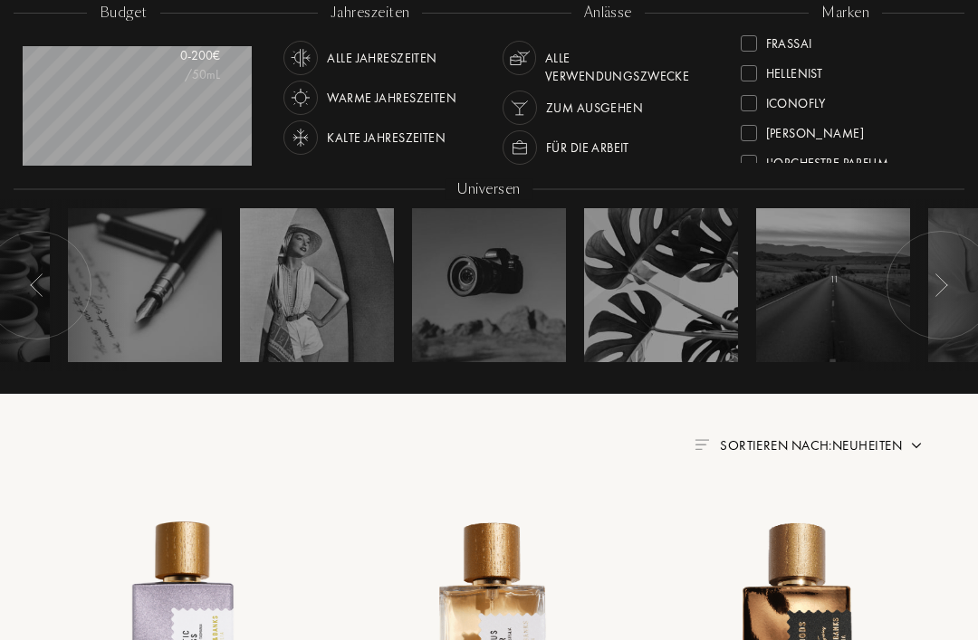
scroll to position [905466, 905354]
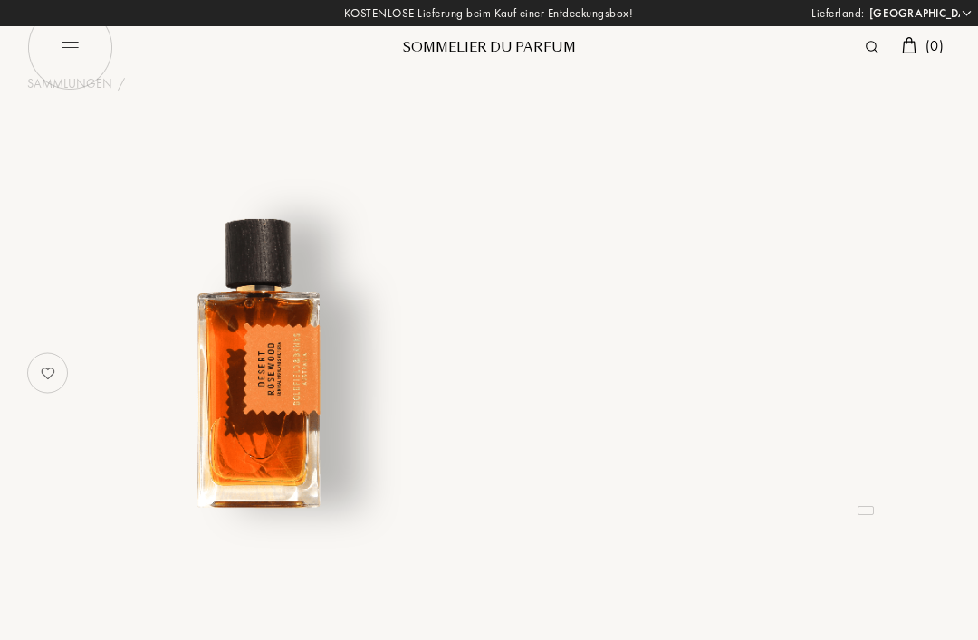
select select "DE"
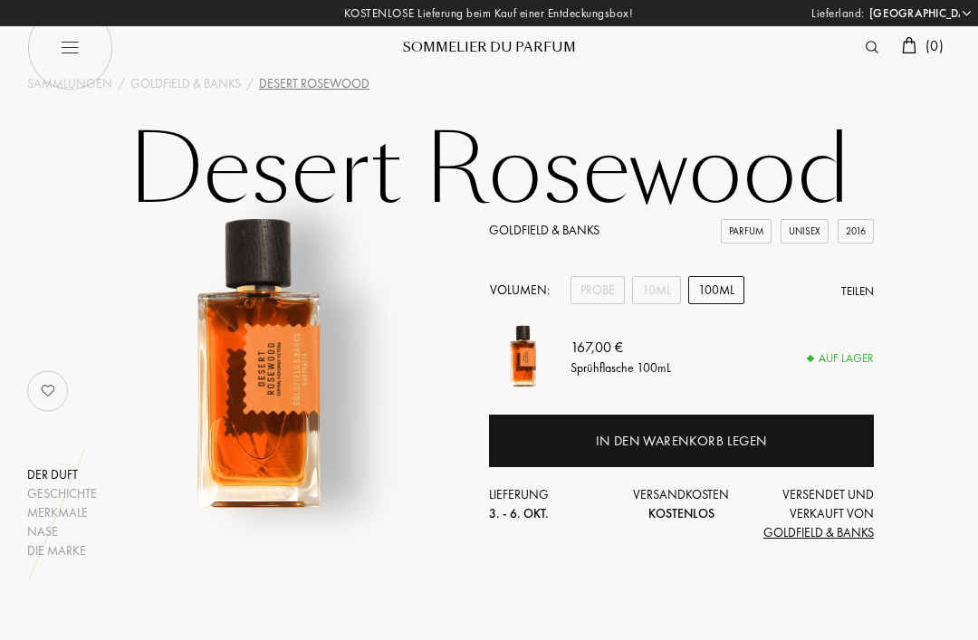
click at [653, 291] on div "10mL" at bounding box center [656, 290] width 49 height 28
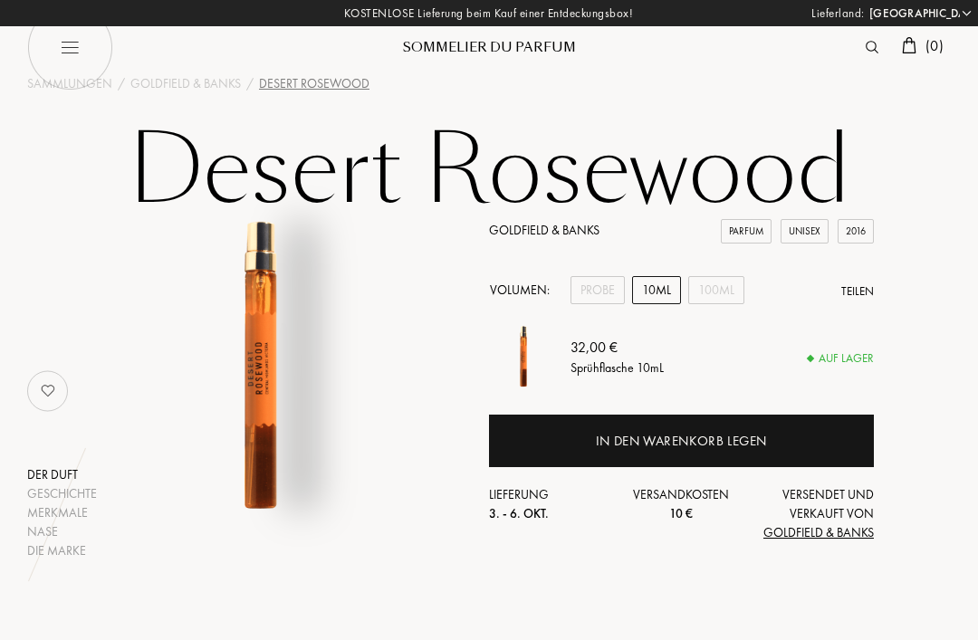
click at [604, 297] on div "Probe" at bounding box center [598, 290] width 54 height 28
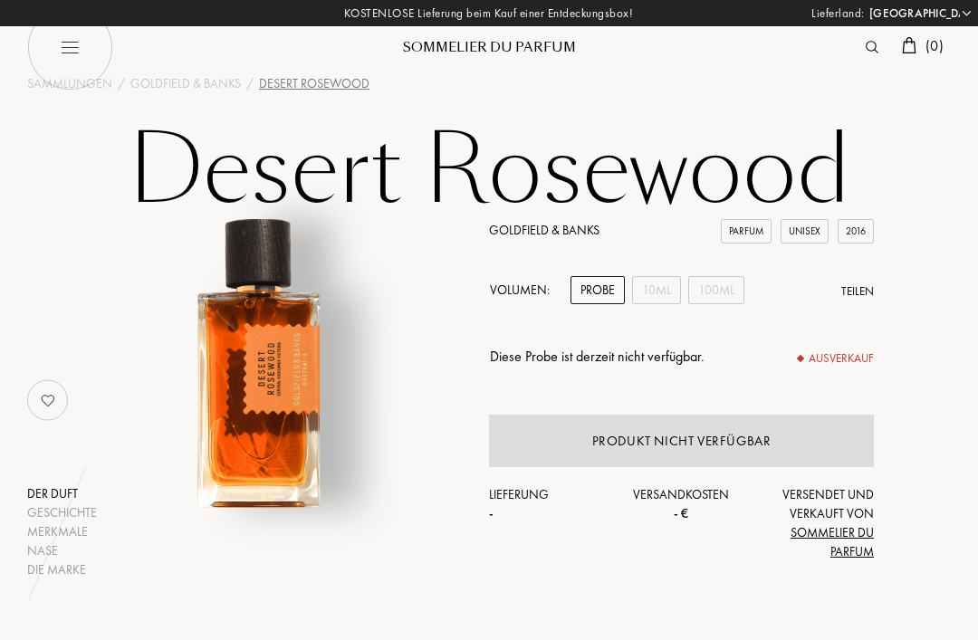
click at [663, 288] on div "10mL" at bounding box center [656, 290] width 49 height 28
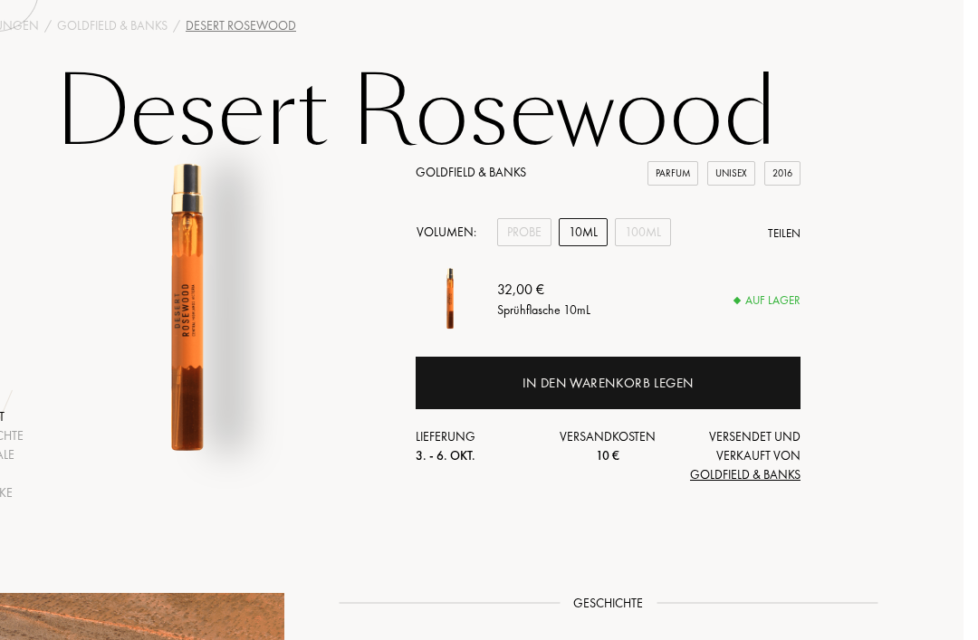
scroll to position [0, 59]
